Goal: Information Seeking & Learning: Learn about a topic

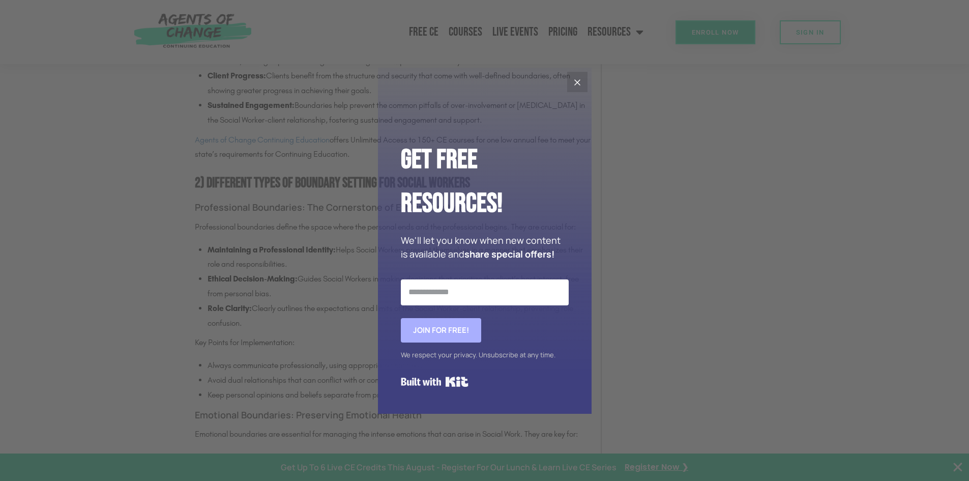
scroll to position [1322, 0]
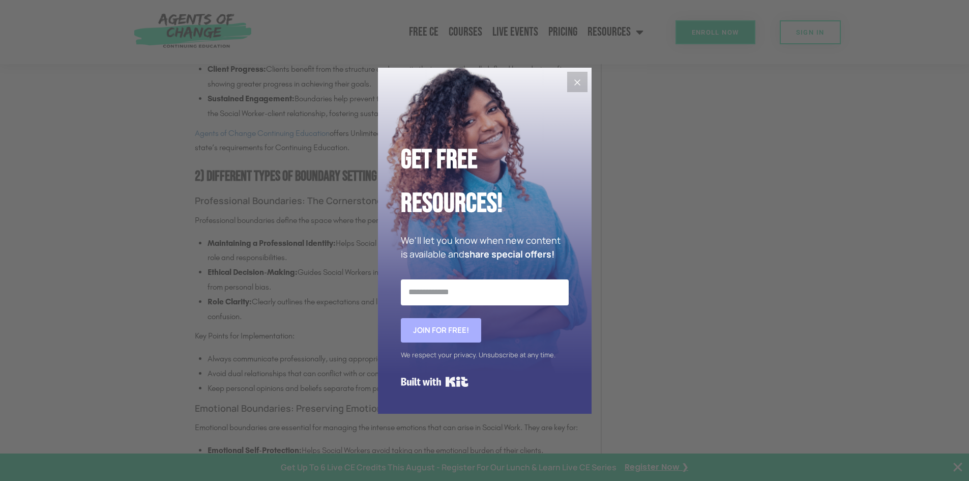
click at [578, 79] on icon "Close" at bounding box center [577, 82] width 12 height 12
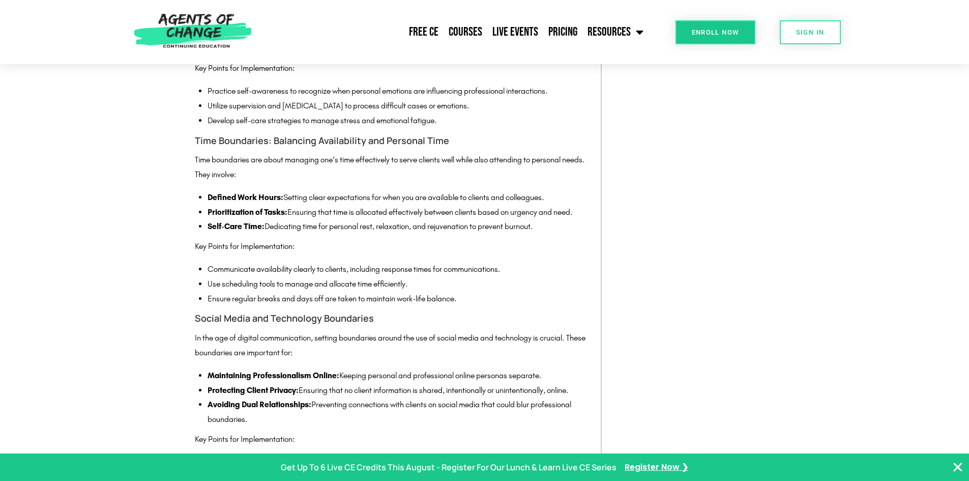
scroll to position [1780, 0]
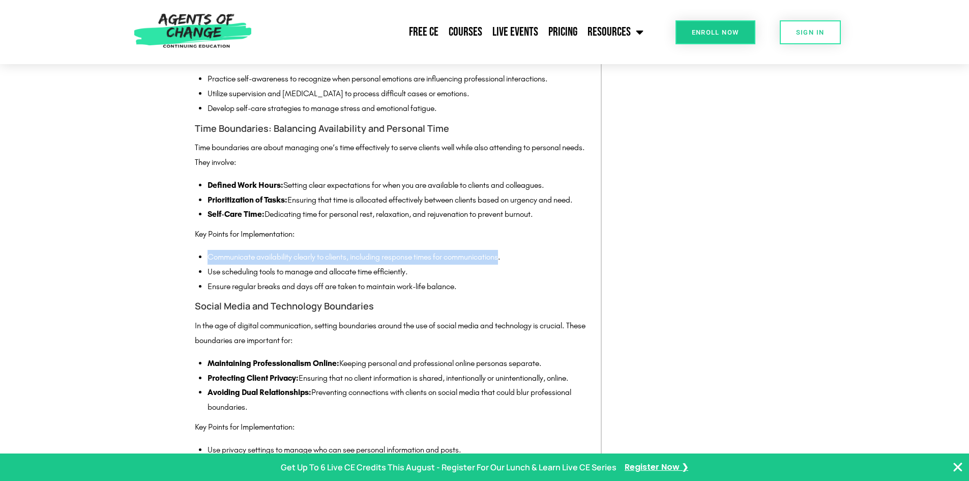
drag, startPoint x: 208, startPoint y: 269, endPoint x: 507, endPoint y: 272, distance: 299.1
click at [507, 264] on li "Communicate availability clearly to clients, including response times for commu…" at bounding box center [399, 257] width 383 height 15
copy li "Communicate availability clearly to clients, including response times for commu…"
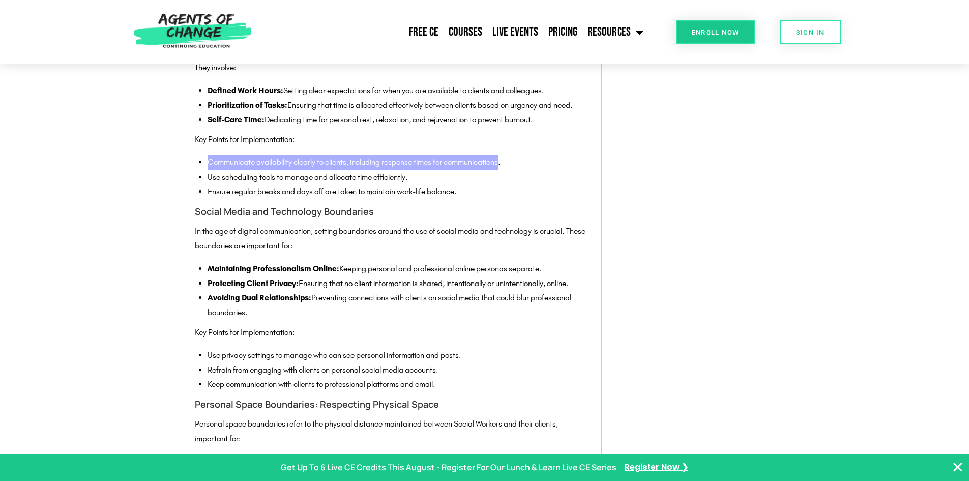
scroll to position [1882, 0]
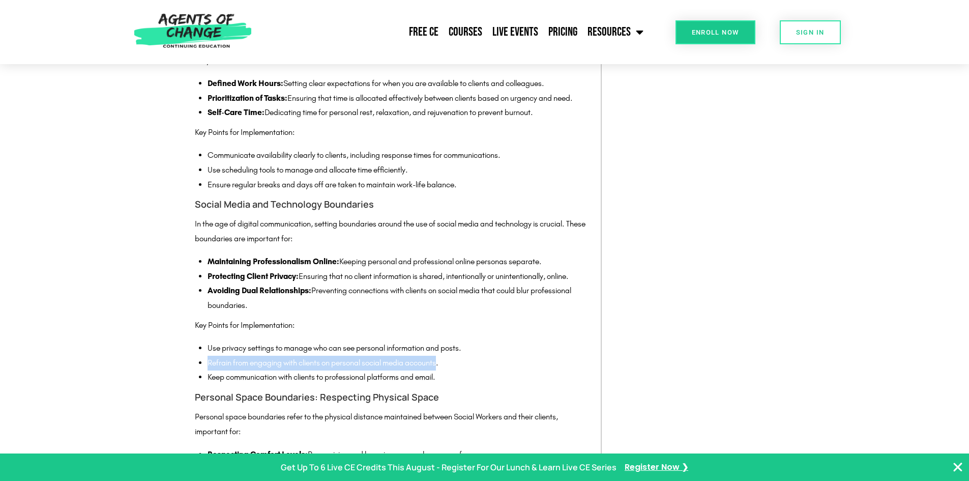
drag, startPoint x: 209, startPoint y: 375, endPoint x: 441, endPoint y: 380, distance: 233.0
click at [441, 370] on li "Refrain from engaging with clients on personal social media accounts." at bounding box center [399, 363] width 383 height 15
copy li "Refrain from engaging with clients on personal social media accounts"
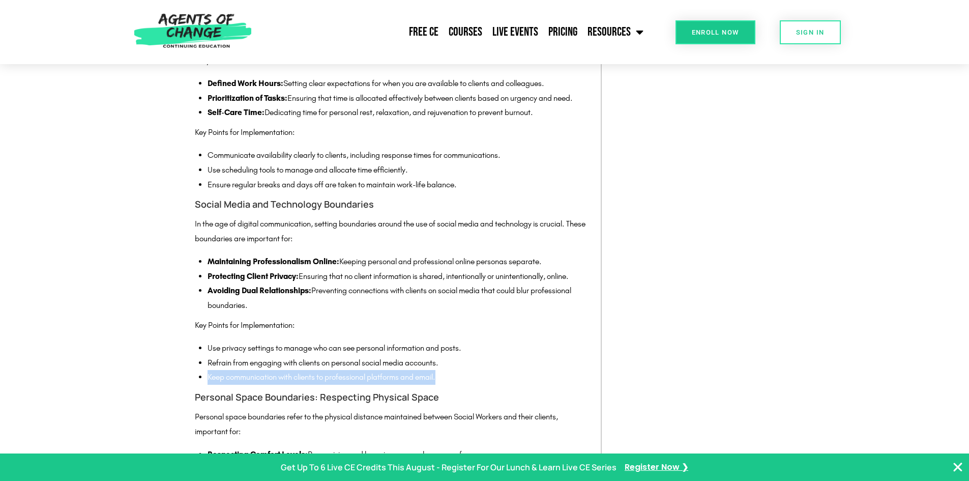
drag, startPoint x: 208, startPoint y: 392, endPoint x: 441, endPoint y: 390, distance: 234.0
click at [441, 385] on li "Keep communication with clients to professional platforms and email." at bounding box center [399, 377] width 383 height 15
copy li "Keep communication with clients to professional platforms and email."
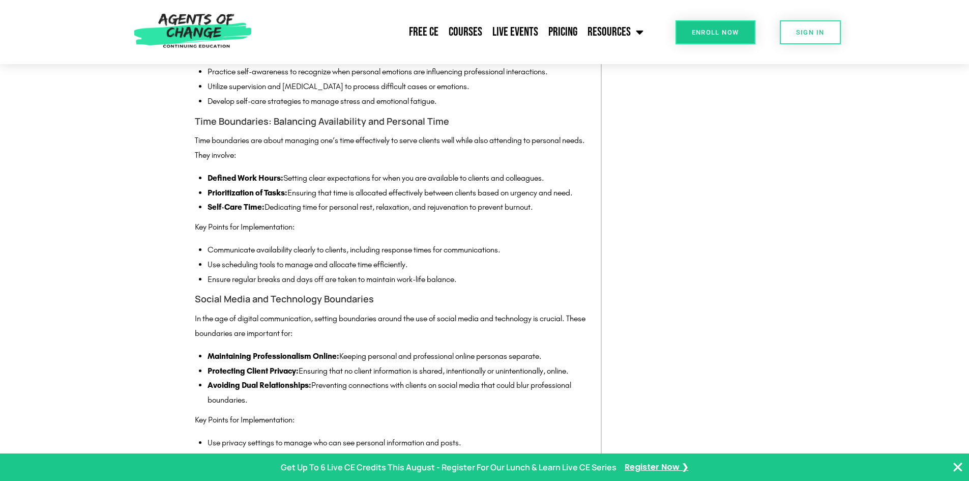
scroll to position [1780, 0]
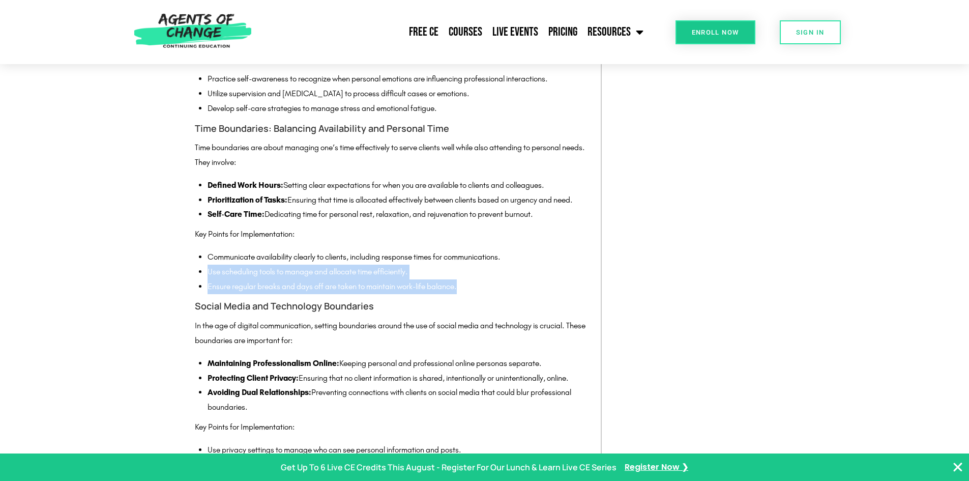
drag, startPoint x: 208, startPoint y: 286, endPoint x: 471, endPoint y: 300, distance: 263.3
click at [471, 293] on ul "Communicate availability clearly to clients, including response times for commu…" at bounding box center [399, 272] width 383 height 44
copy ul "Use scheduling tools to manage and allocate time efficiently. Ensure regular br…"
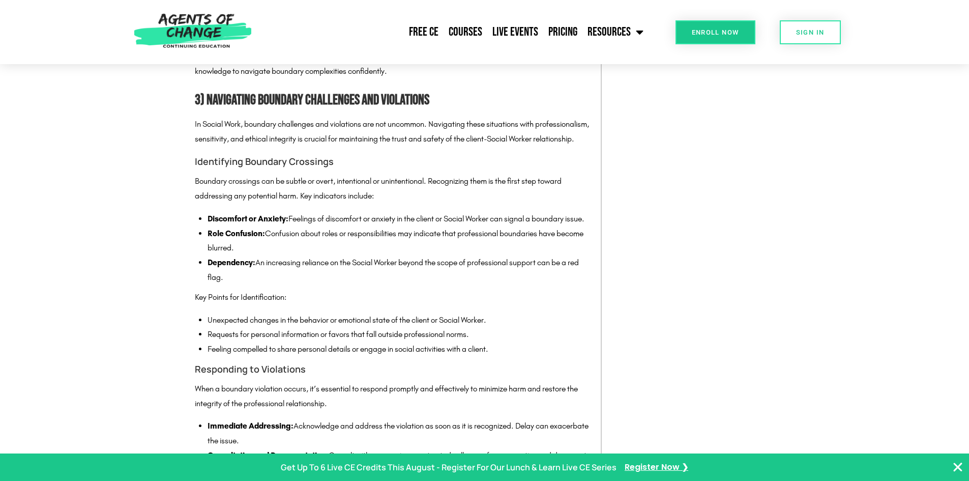
scroll to position [2441, 0]
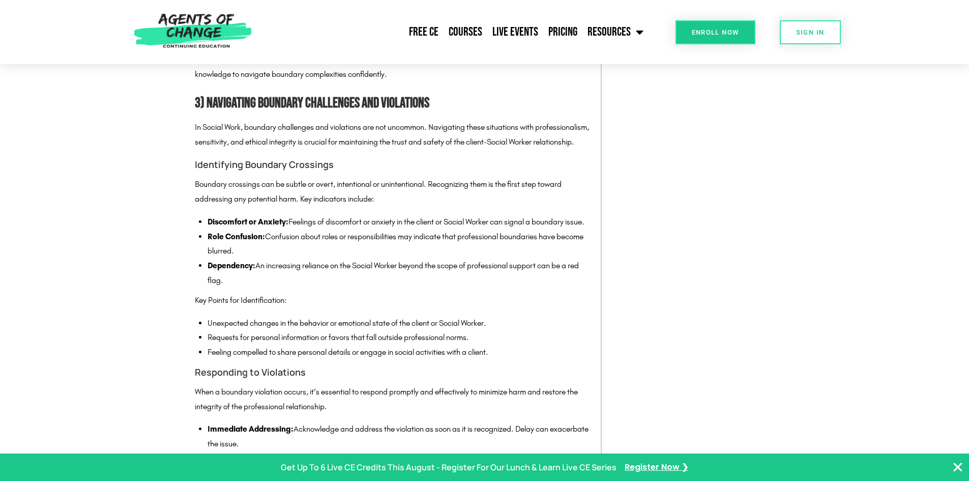
click at [633, 96] on div "Categories Announcements ASWB Tips and Tricks Continuing Education Jobs and Car…" at bounding box center [688, 106] width 174 height 4435
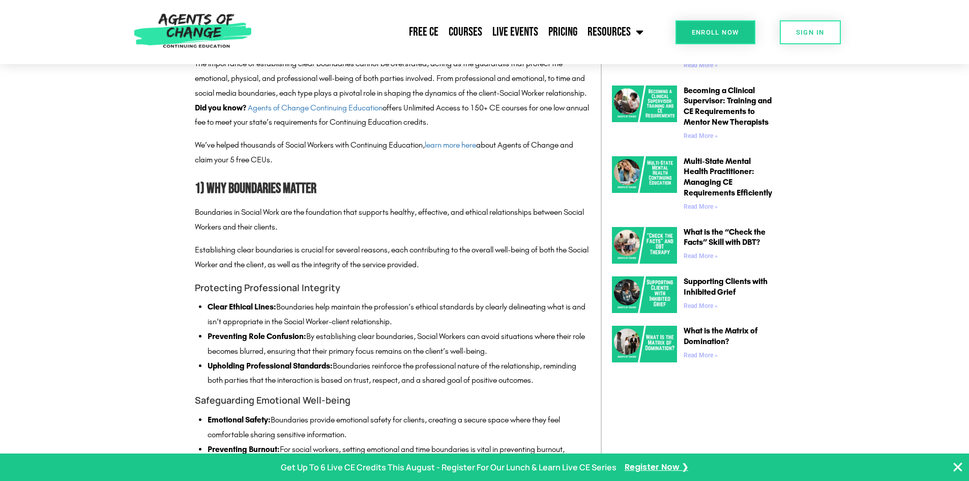
scroll to position [661, 0]
